Goal: Unclear: Browse casually

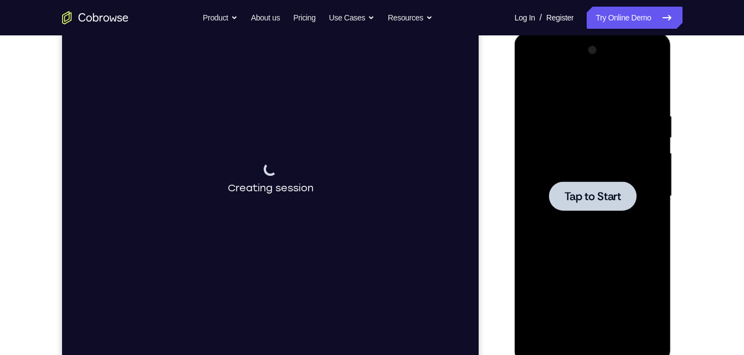
click at [558, 194] on div at bounding box center [592, 196] width 87 height 29
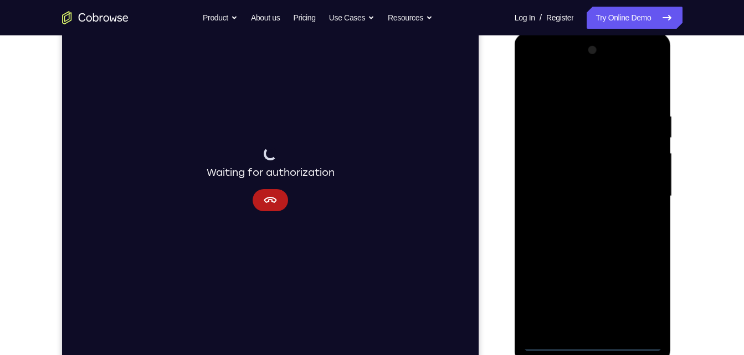
scroll to position [159, 0]
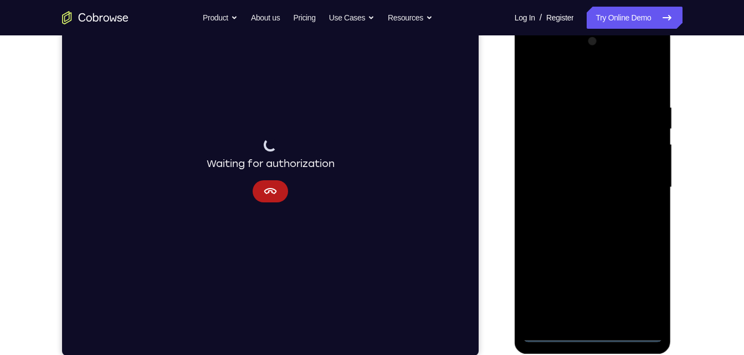
click at [592, 334] on div at bounding box center [593, 188] width 140 height 310
click at [646, 290] on div at bounding box center [593, 188] width 140 height 310
click at [541, 81] on div at bounding box center [593, 188] width 140 height 310
click at [640, 184] on div at bounding box center [593, 188] width 140 height 310
click at [580, 208] on div at bounding box center [593, 188] width 140 height 310
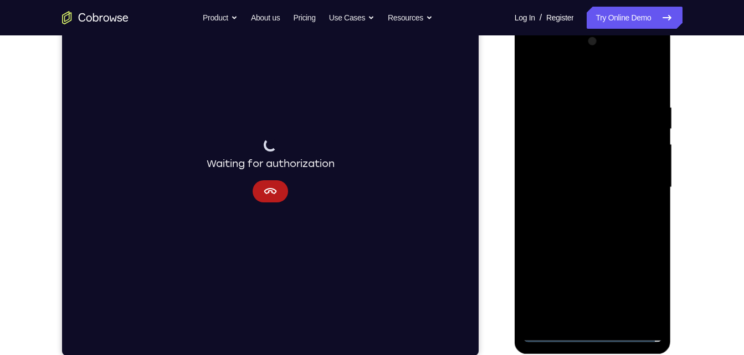
click at [579, 176] on div at bounding box center [593, 188] width 140 height 310
click at [582, 165] on div at bounding box center [593, 188] width 140 height 310
click at [578, 188] on div at bounding box center [593, 188] width 140 height 310
click at [574, 221] on div at bounding box center [593, 188] width 140 height 310
click at [575, 223] on div at bounding box center [593, 188] width 140 height 310
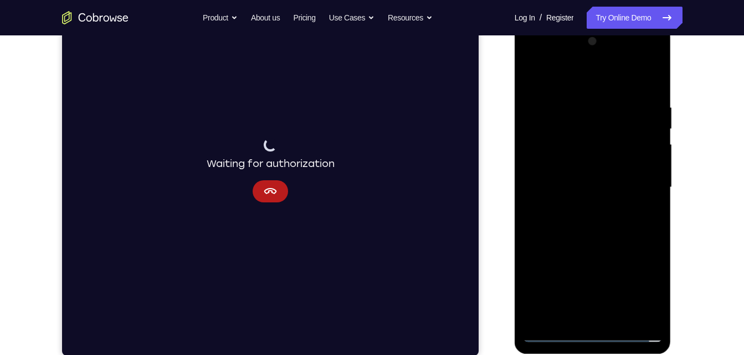
click at [575, 223] on div at bounding box center [593, 188] width 140 height 310
click at [615, 319] on div at bounding box center [593, 188] width 140 height 310
click at [591, 241] on div at bounding box center [593, 188] width 140 height 310
click at [617, 319] on div at bounding box center [593, 188] width 140 height 310
click at [588, 246] on div at bounding box center [593, 188] width 140 height 310
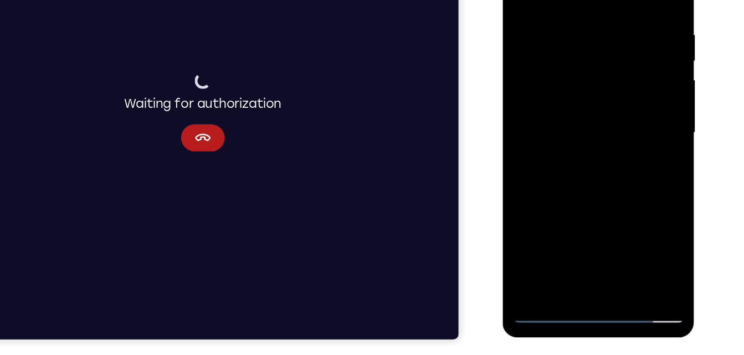
scroll to position [173, 0]
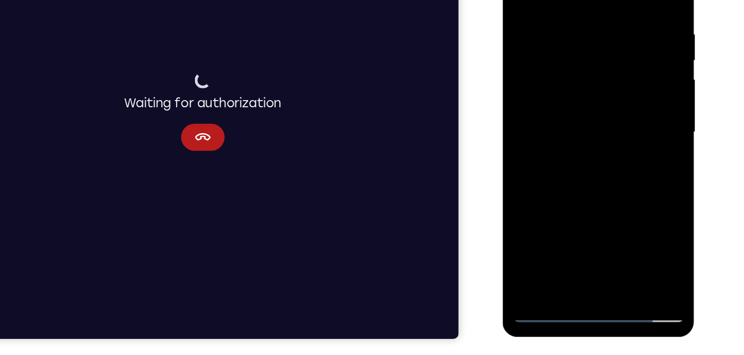
click at [568, 63] on div at bounding box center [581, 96] width 140 height 310
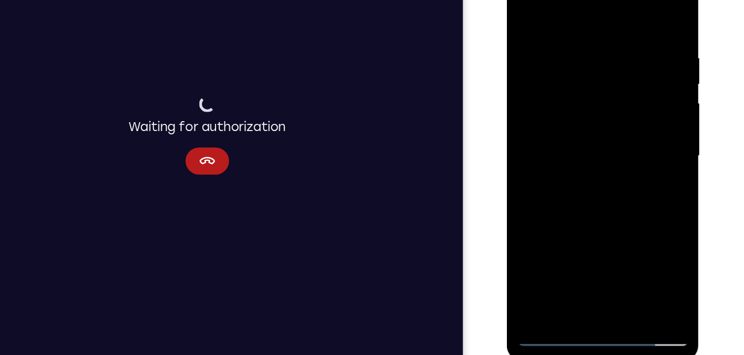
click at [528, 12] on div at bounding box center [585, 120] width 140 height 310
click at [586, 115] on div at bounding box center [585, 120] width 140 height 310
click at [524, 13] on div at bounding box center [585, 120] width 140 height 310
click at [527, 8] on div at bounding box center [585, 120] width 140 height 310
click at [559, 35] on div at bounding box center [585, 120] width 140 height 310
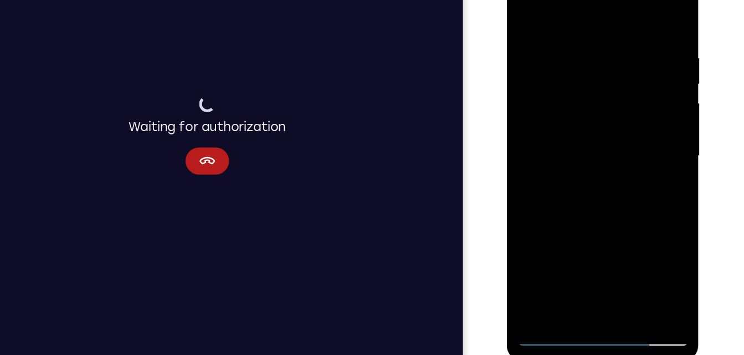
click at [644, 14] on div at bounding box center [585, 120] width 140 height 310
click at [597, 33] on div at bounding box center [585, 120] width 140 height 310
click at [642, 14] on div at bounding box center [585, 120] width 140 height 310
click at [559, 252] on div at bounding box center [585, 120] width 140 height 310
click at [606, 12] on div at bounding box center [585, 120] width 140 height 310
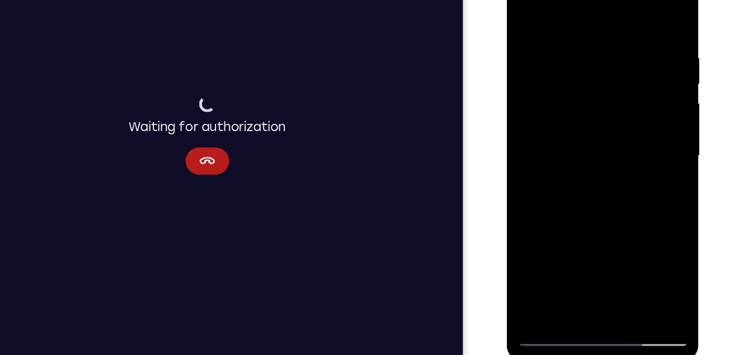
click at [637, 8] on div at bounding box center [585, 120] width 140 height 310
click at [548, 36] on div at bounding box center [585, 120] width 140 height 310
click at [550, 19] on div at bounding box center [585, 120] width 140 height 310
drag, startPoint x: 596, startPoint y: 138, endPoint x: 587, endPoint y: 48, distance: 90.7
click at [587, 48] on div at bounding box center [585, 120] width 140 height 310
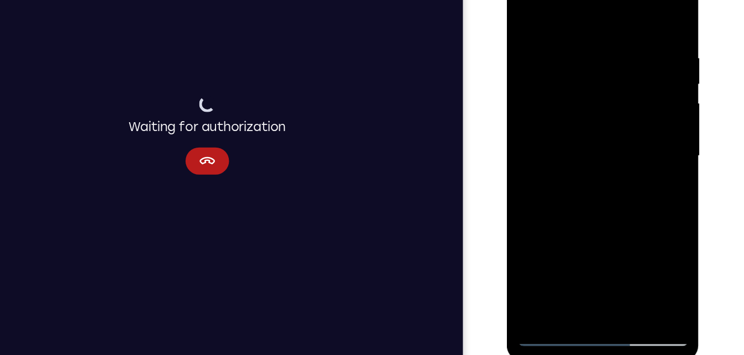
drag, startPoint x: 583, startPoint y: 187, endPoint x: 575, endPoint y: 85, distance: 101.6
click at [575, 85] on div at bounding box center [585, 120] width 140 height 310
drag, startPoint x: 616, startPoint y: 190, endPoint x: 601, endPoint y: 113, distance: 78.3
click at [601, 113] on div at bounding box center [585, 120] width 140 height 310
click at [601, 152] on div at bounding box center [585, 120] width 140 height 310
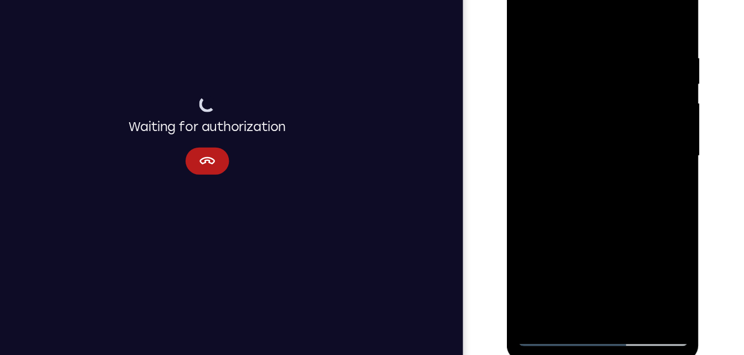
click at [543, 219] on div at bounding box center [585, 120] width 140 height 310
click at [531, 250] on div at bounding box center [585, 120] width 140 height 310
click at [605, 249] on div at bounding box center [585, 120] width 140 height 310
click at [549, 82] on div at bounding box center [585, 120] width 140 height 310
click at [574, 84] on div at bounding box center [585, 120] width 140 height 310
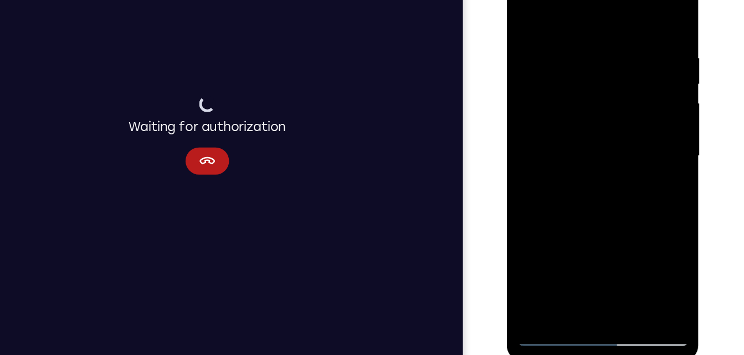
drag, startPoint x: 555, startPoint y: 184, endPoint x: 561, endPoint y: 79, distance: 105.9
click at [561, 79] on div at bounding box center [585, 120] width 140 height 310
drag, startPoint x: 585, startPoint y: 171, endPoint x: 578, endPoint y: 104, distance: 67.3
click at [578, 104] on div at bounding box center [585, 120] width 140 height 310
click at [644, 81] on div at bounding box center [585, 120] width 140 height 310
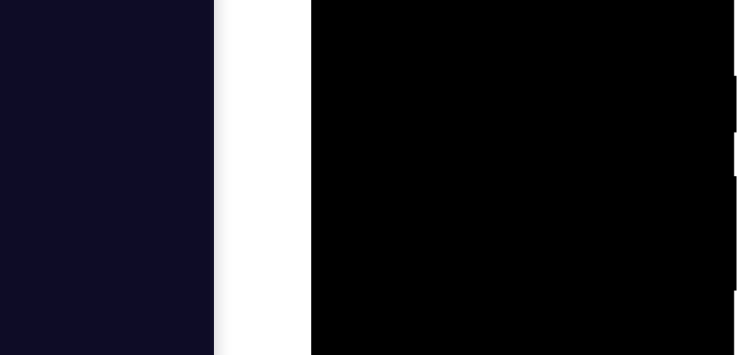
click at [449, 0] on div at bounding box center [389, 13] width 140 height 310
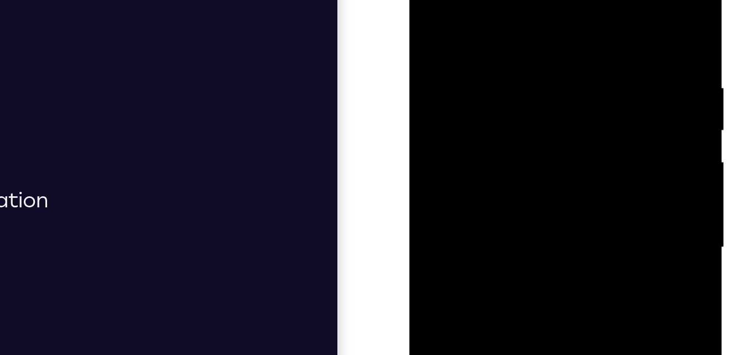
click at [429, 0] on div at bounding box center [487, 85] width 140 height 310
drag, startPoint x: 474, startPoint y: 66, endPoint x: 439, endPoint y: -24, distance: 97.3
click at [439, 0] on div at bounding box center [487, 85] width 140 height 310
drag, startPoint x: 451, startPoint y: 64, endPoint x: 423, endPoint y: 1, distance: 68.4
click at [423, 1] on div at bounding box center [487, 85] width 140 height 310
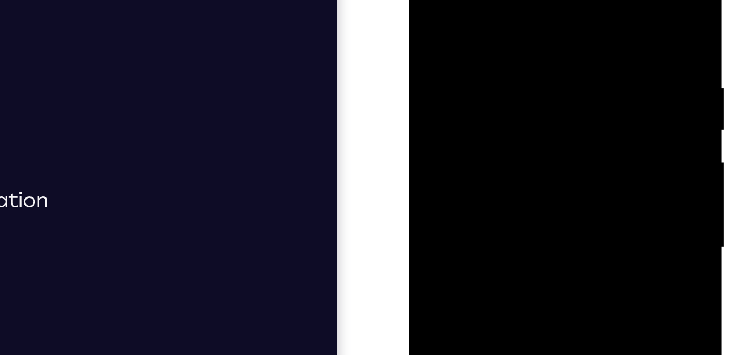
click at [477, 20] on div at bounding box center [487, 85] width 140 height 310
click at [551, 23] on div at bounding box center [487, 85] width 140 height 310
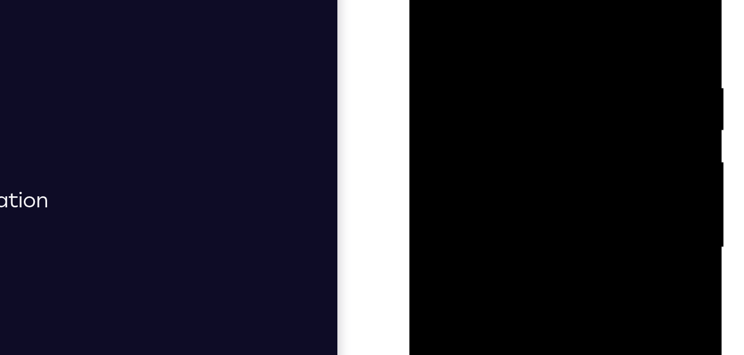
click at [551, 24] on div at bounding box center [487, 85] width 140 height 310
click at [425, 28] on div at bounding box center [487, 85] width 140 height 310
drag, startPoint x: 501, startPoint y: 33, endPoint x: 496, endPoint y: 63, distance: 31.0
click at [496, 63] on div at bounding box center [487, 85] width 140 height 310
click at [551, 50] on div at bounding box center [487, 85] width 140 height 310
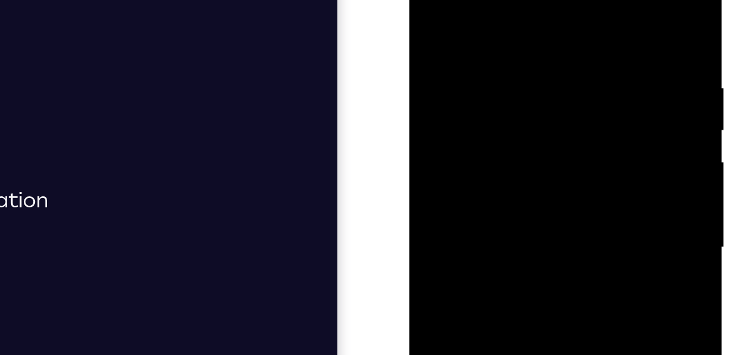
click at [551, 50] on div at bounding box center [487, 85] width 140 height 310
click at [427, 0] on div at bounding box center [487, 85] width 140 height 310
